Goal: Find specific page/section: Find specific page/section

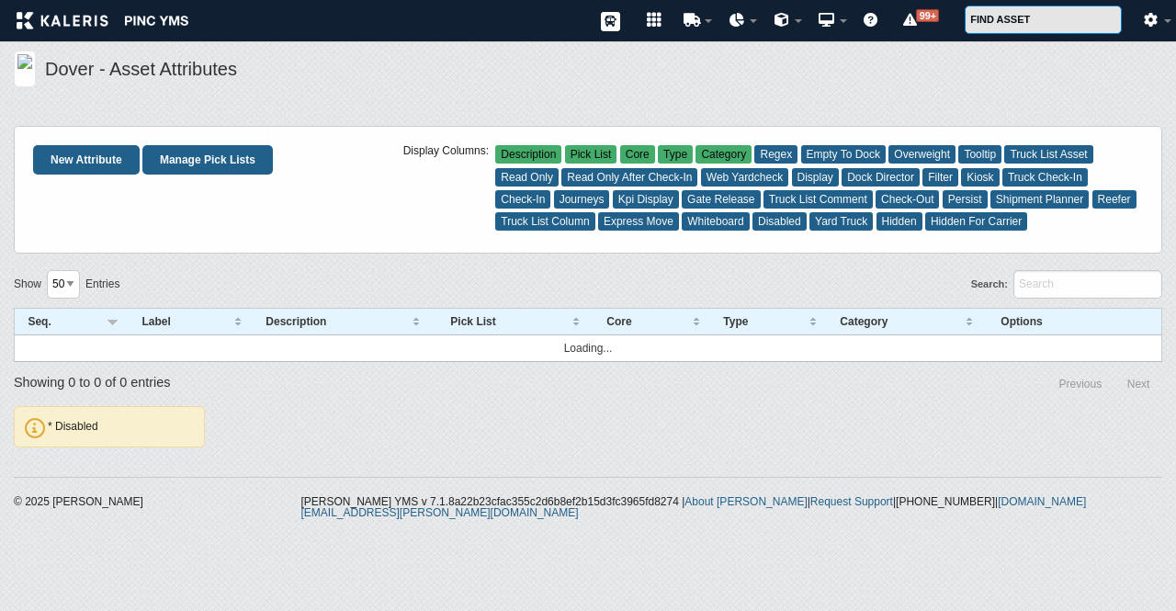
select select "50"
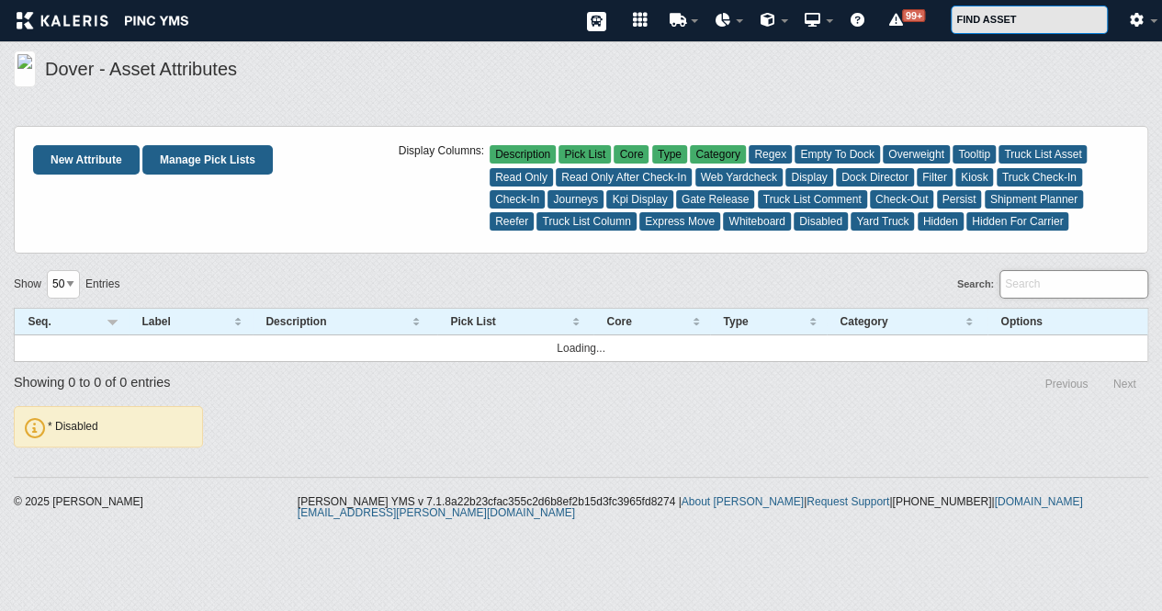
click at [1051, 282] on input "Search:" at bounding box center [1074, 284] width 149 height 28
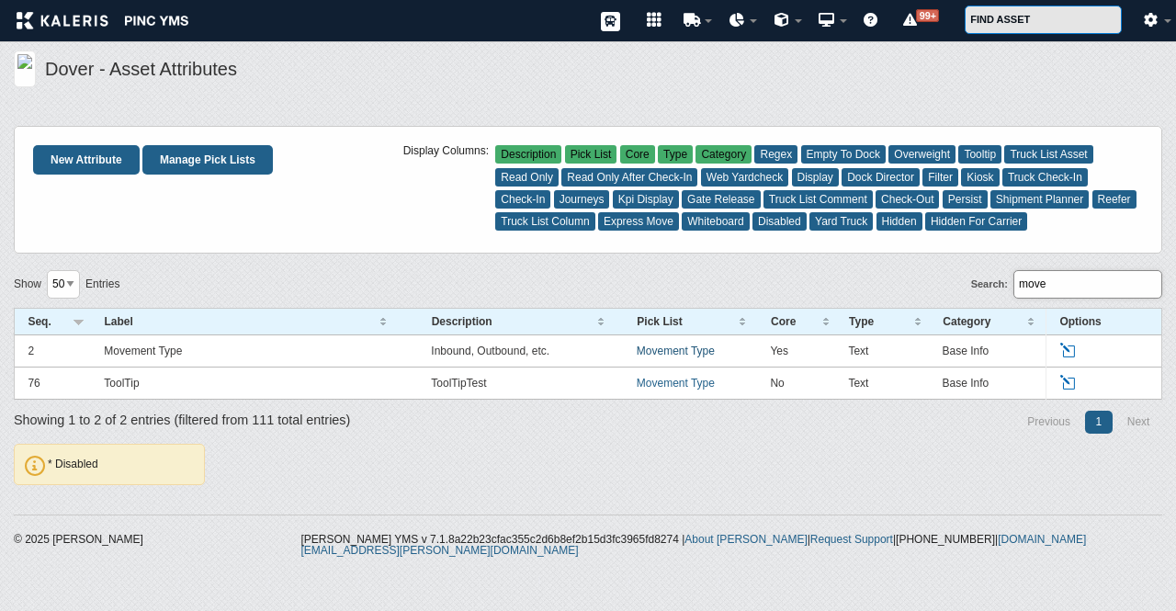
type input "move"
click at [660, 355] on link "Movement Type" at bounding box center [676, 351] width 78 height 13
